Goal: Information Seeking & Learning: Learn about a topic

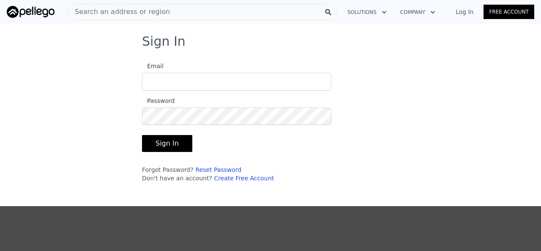
type input "[EMAIL_ADDRESS][DOMAIN_NAME]"
click at [177, 141] on button "Sign In" at bounding box center [167, 143] width 50 height 17
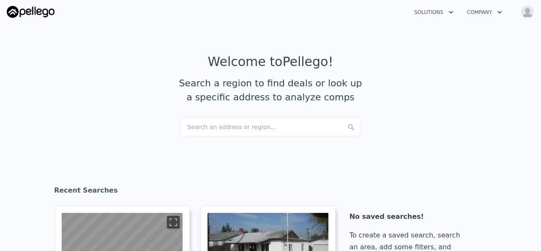
click at [277, 124] on div "Search an address or region..." at bounding box center [270, 127] width 181 height 19
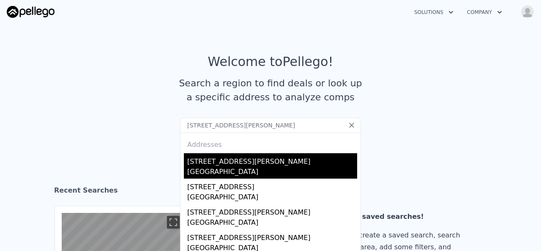
type input "6244 Donnelly Ln, Sacramento, CA 95824"
click at [243, 159] on div "[STREET_ADDRESS][PERSON_NAME]" at bounding box center [272, 160] width 170 height 14
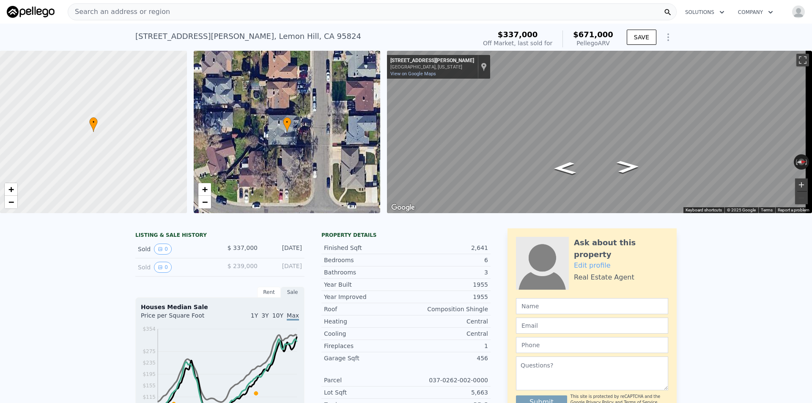
click at [541, 187] on button "Zoom in" at bounding box center [801, 184] width 13 height 13
click at [360, 141] on div "• + − • + − ← Move left → Move right ↑ Move up ↓ Move down + Zoom in - Zoom out…" at bounding box center [406, 132] width 812 height 162
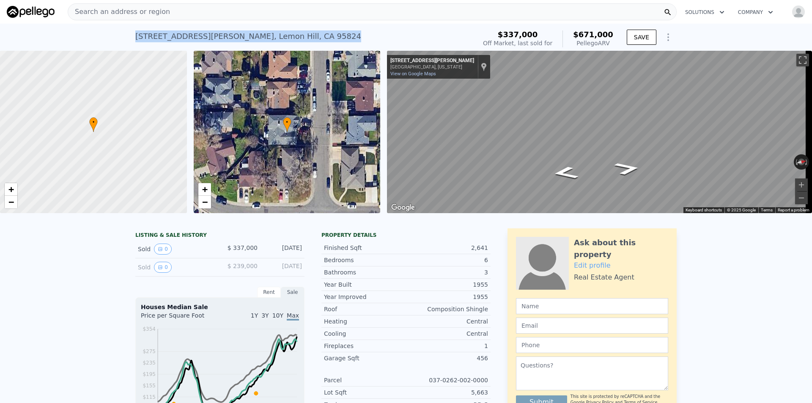
drag, startPoint x: 287, startPoint y: 40, endPoint x: 131, endPoint y: 40, distance: 156.1
click at [131, 40] on div "6244 Donnelly Ln , Lemon Hill , CA 95824 Sold Mar 2018 for $337k (~ARV $671k ) …" at bounding box center [406, 37] width 812 height 27
copy div "6244 Donnelly Ln , Lemon Hill , CA 95824"
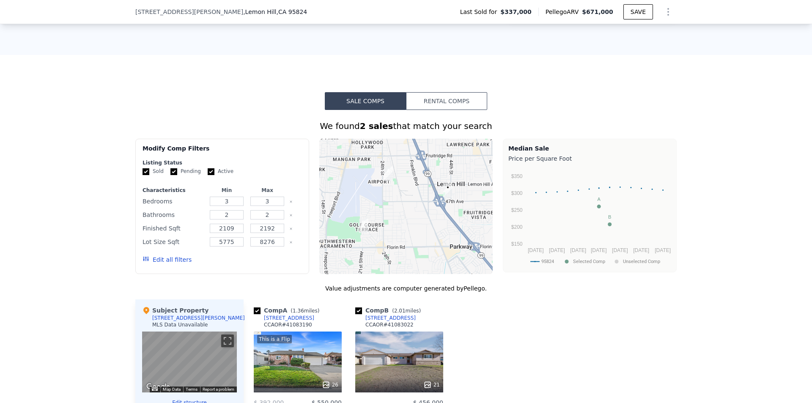
scroll to position [801, 0]
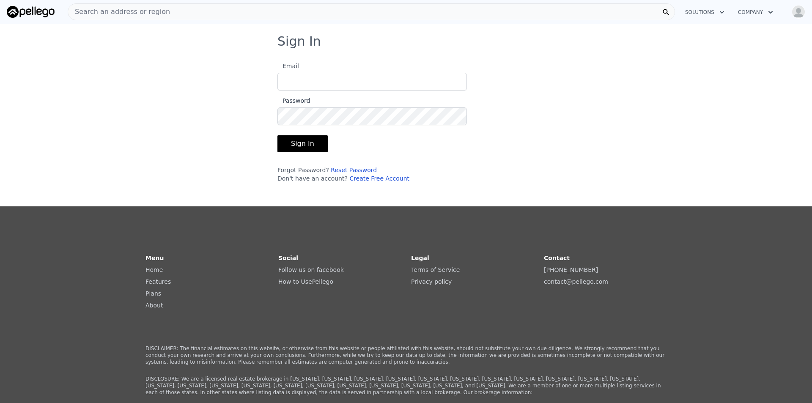
type input "[EMAIL_ADDRESS][DOMAIN_NAME]"
click at [293, 137] on button "Sign In" at bounding box center [302, 143] width 50 height 17
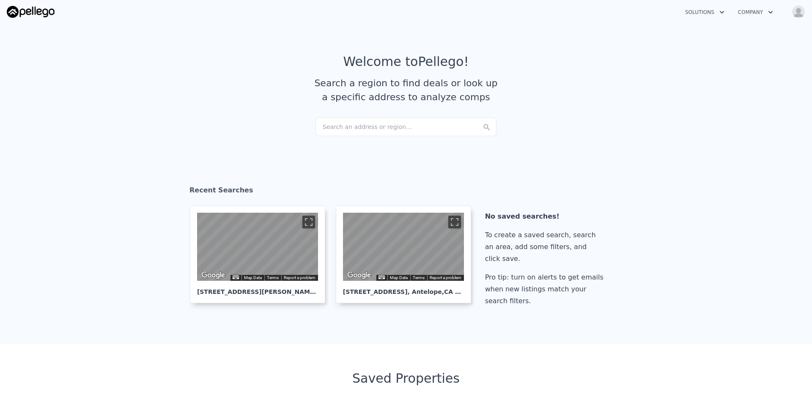
click at [380, 126] on div "Search an address or region..." at bounding box center [405, 127] width 181 height 19
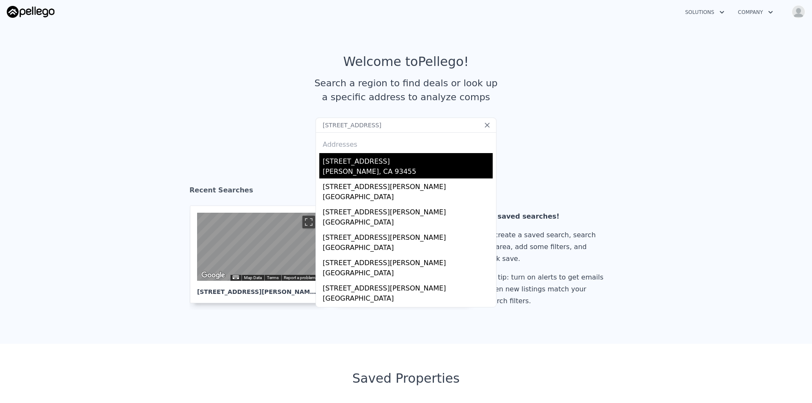
type input "[STREET_ADDRESS]"
click at [351, 161] on div "[STREET_ADDRESS]" at bounding box center [408, 160] width 170 height 14
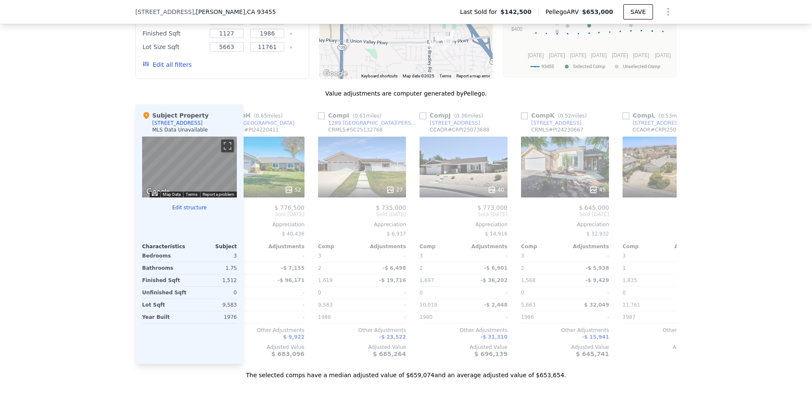
scroll to position [0, 800]
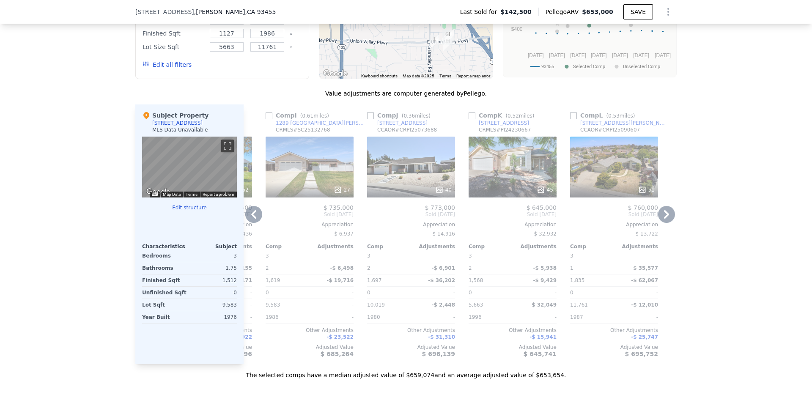
click at [426, 178] on div "40" at bounding box center [411, 167] width 88 height 61
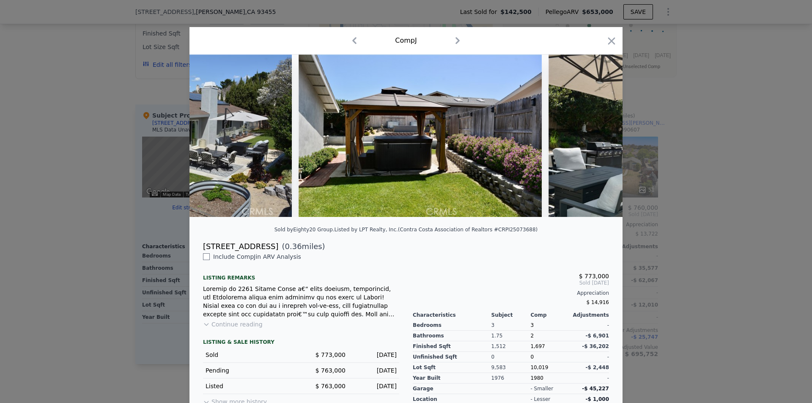
scroll to position [0, 8216]
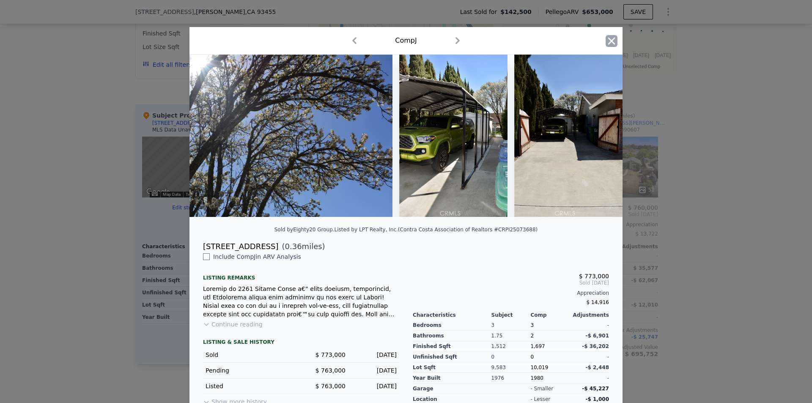
click at [609, 46] on icon "button" at bounding box center [612, 41] width 12 height 12
